Goal: Information Seeking & Learning: Understand process/instructions

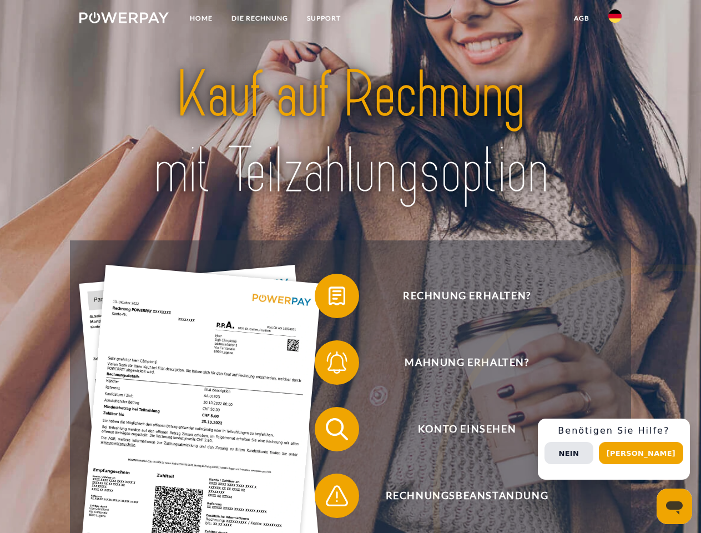
click at [124, 19] on img at bounding box center [123, 17] width 89 height 11
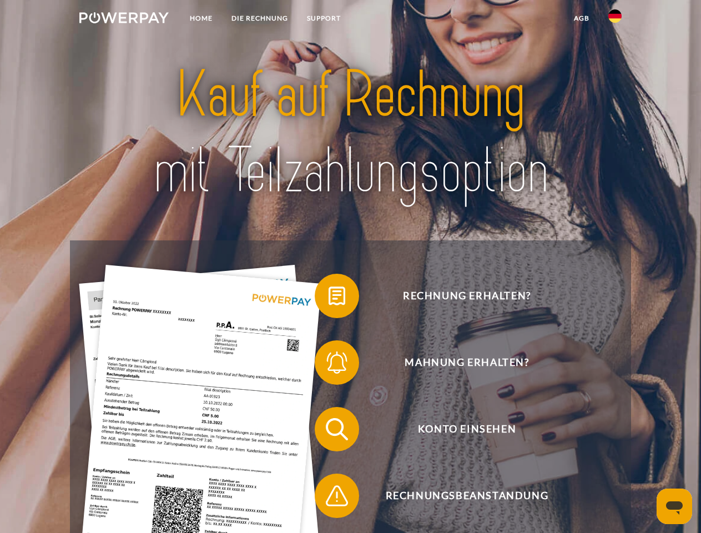
click at [615, 19] on img at bounding box center [614, 15] width 13 height 13
click at [581, 18] on link "agb" at bounding box center [582, 18] width 34 height 20
click at [329, 298] on span at bounding box center [321, 296] width 56 height 56
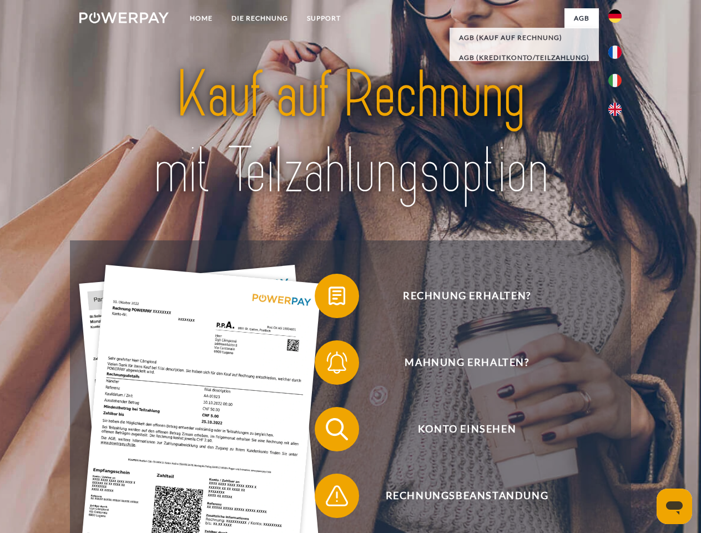
click at [329, 365] on span at bounding box center [321, 363] width 56 height 56
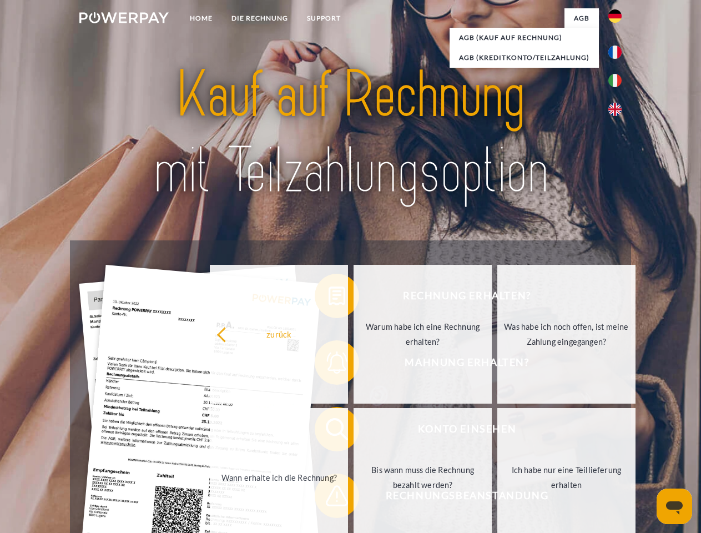
click at [354, 431] on link "Bis wann muss die Rechnung bezahlt werden?" at bounding box center [423, 477] width 138 height 139
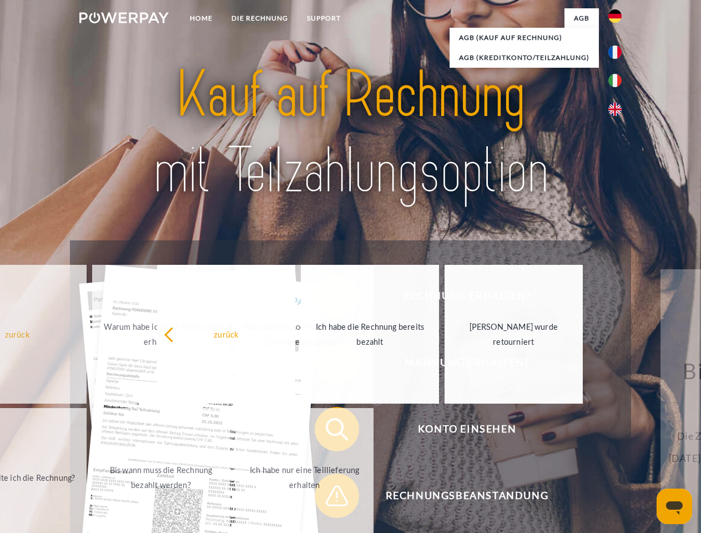
click at [329, 498] on span at bounding box center [321, 496] width 56 height 56
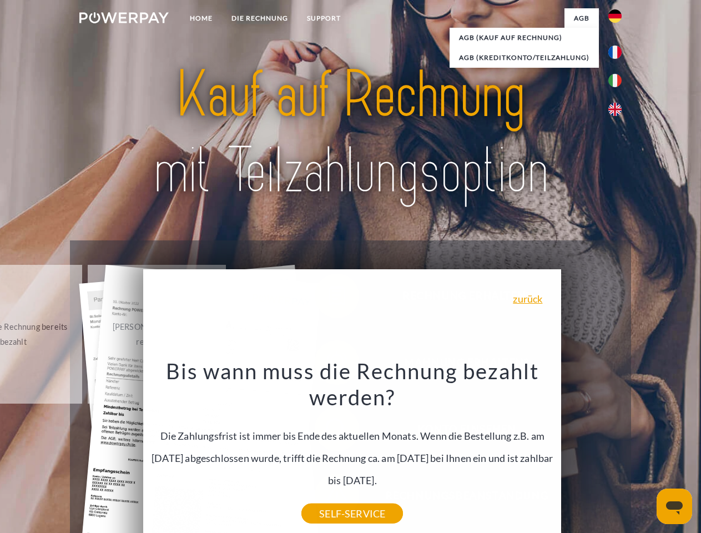
click at [618, 449] on div "Rechnung erhalten? Mahnung erhalten? Konto einsehen" at bounding box center [350, 462] width 561 height 444
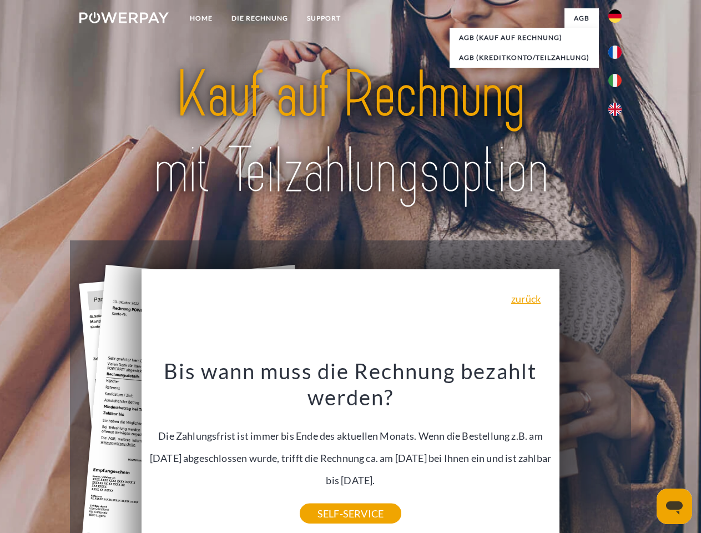
click at [591, 451] on span "Konto einsehen" at bounding box center [467, 429] width 272 height 44
click at [645, 453] on header "Home DIE RECHNUNG SUPPORT" at bounding box center [350, 383] width 701 height 767
